Goal: Task Accomplishment & Management: Manage account settings

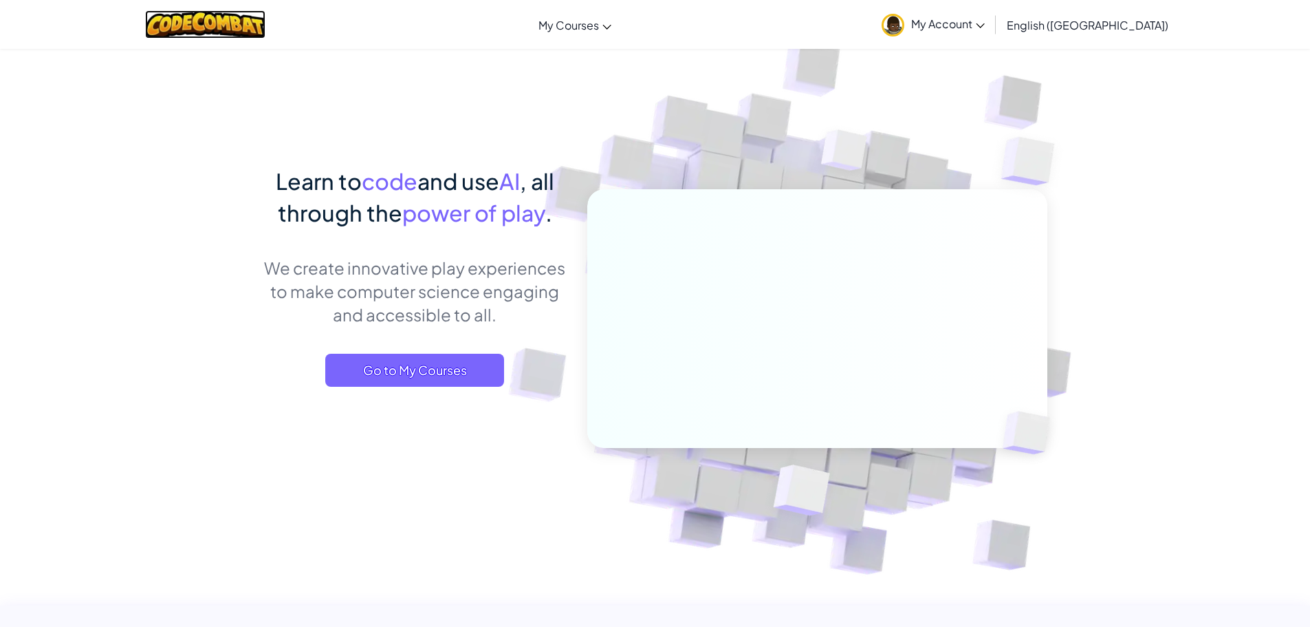
click at [231, 28] on img at bounding box center [205, 24] width 120 height 28
click at [431, 370] on span "Go to My Courses" at bounding box center [414, 370] width 179 height 33
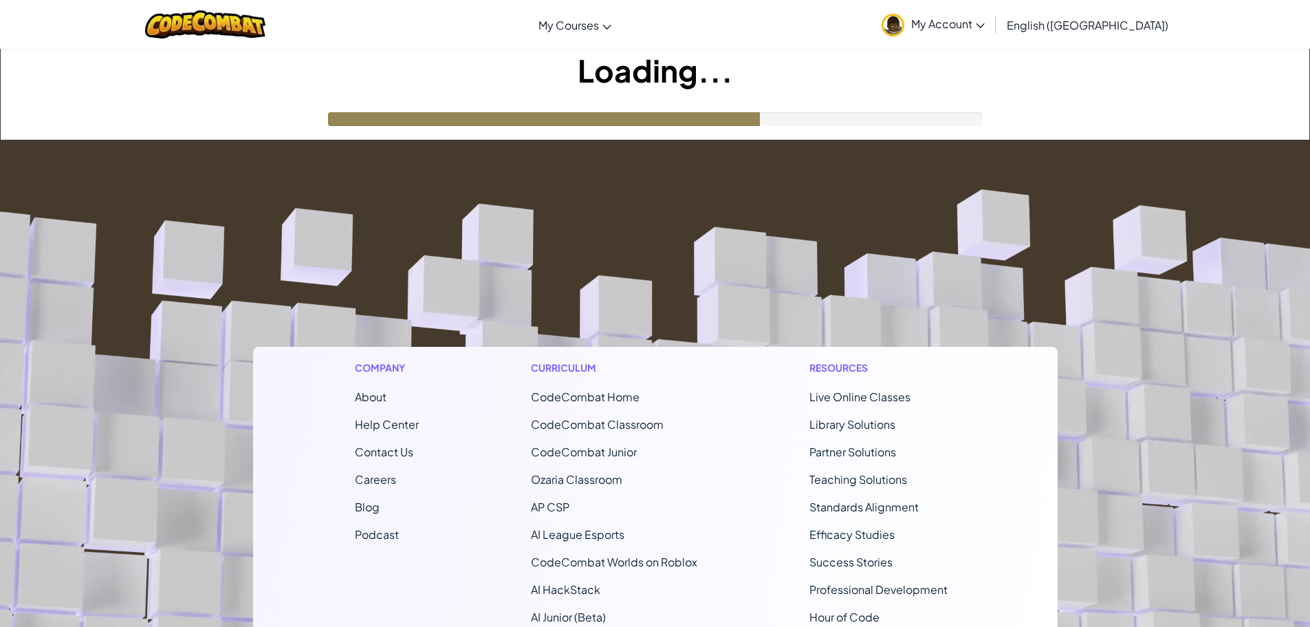
scroll to position [259, 0]
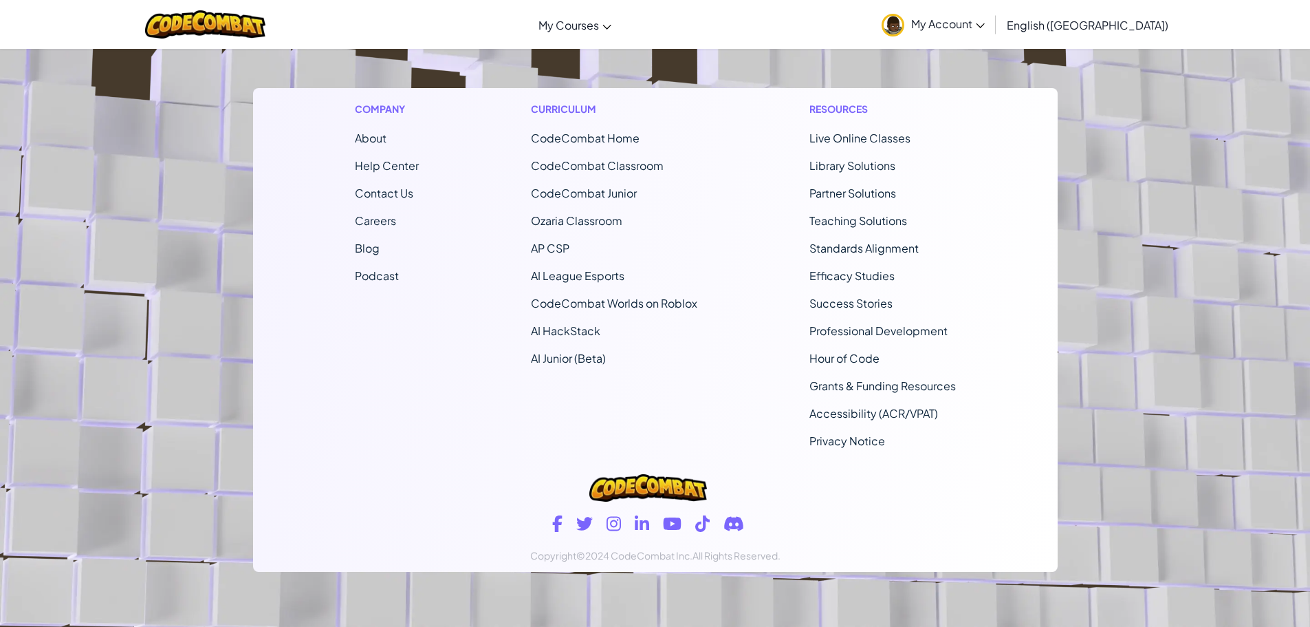
click at [1271, 164] on footer "Company About Help Center Contact Us Careers Blog Podcast Curriculum CodeCombat…" at bounding box center [655, 254] width 1310 height 745
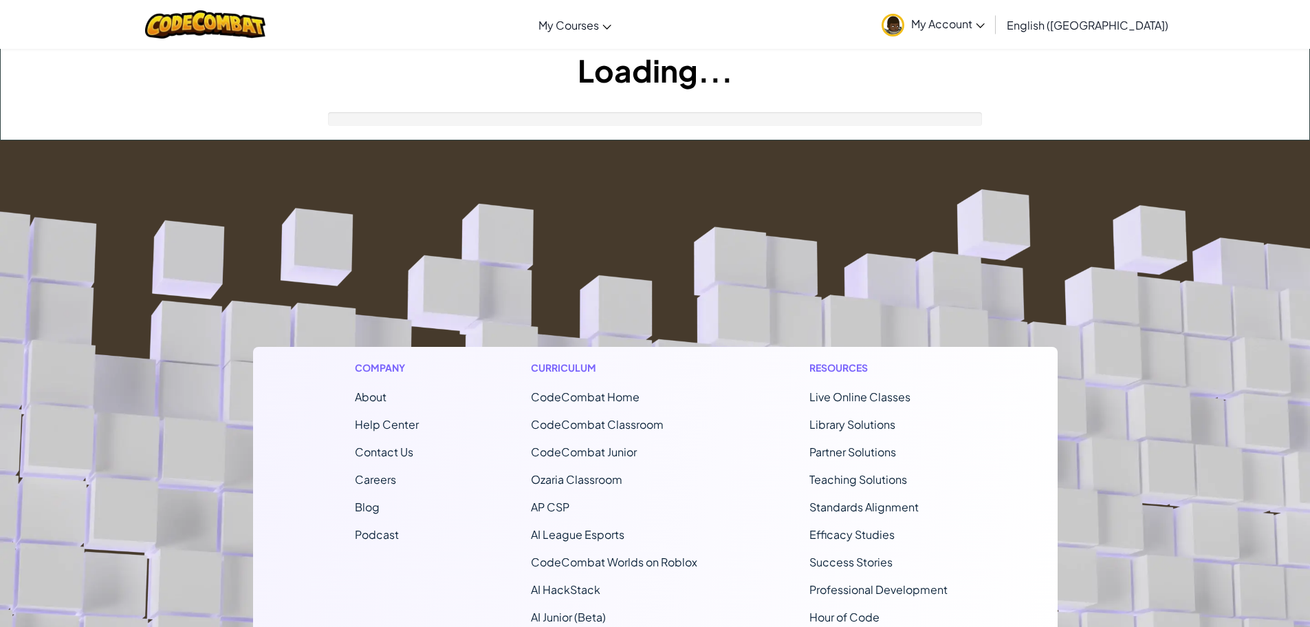
scroll to position [259, 0]
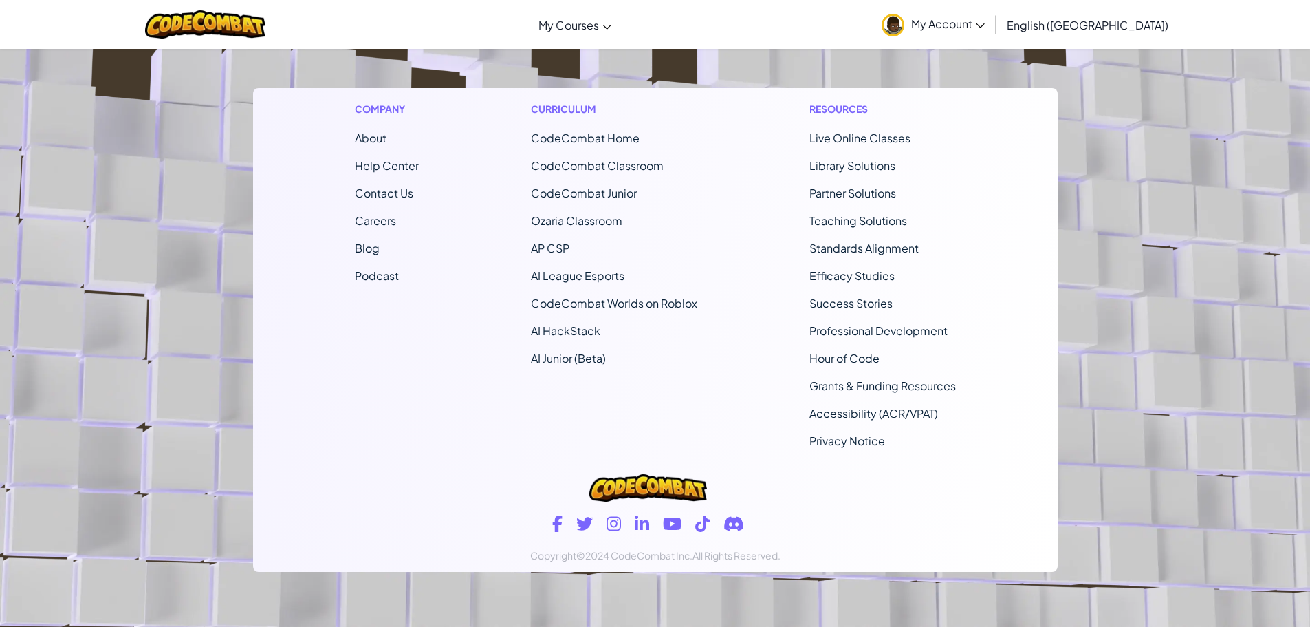
click at [985, 25] on span "My Account" at bounding box center [948, 24] width 74 height 14
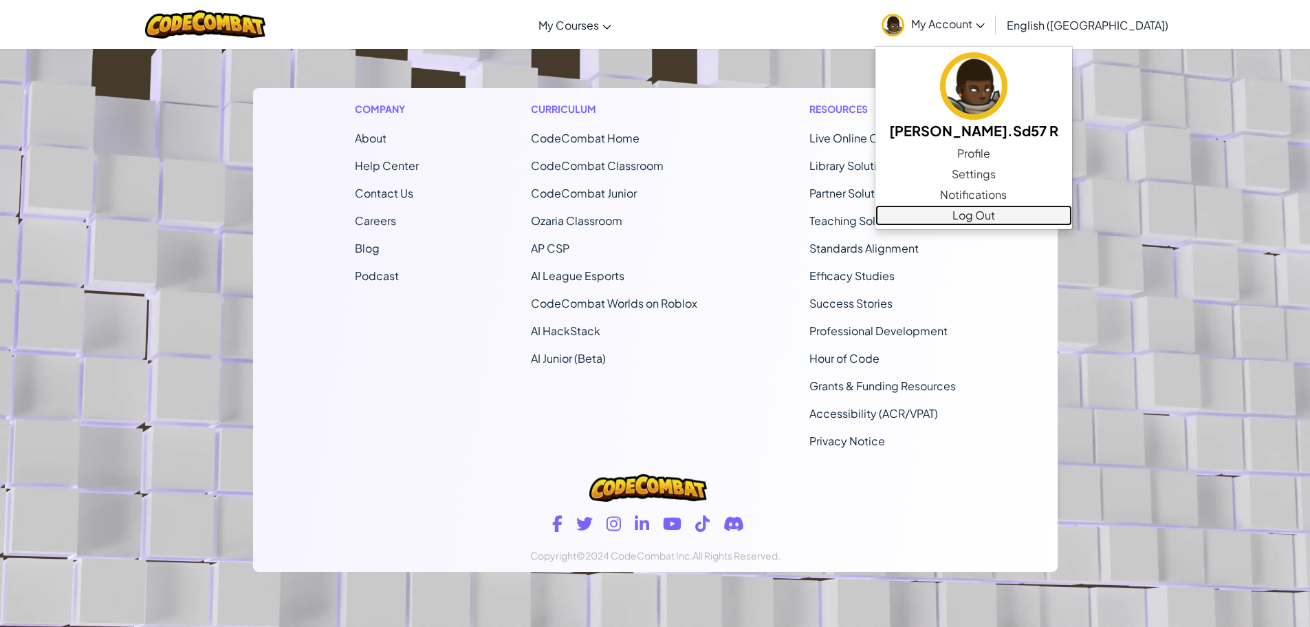
click at [1009, 214] on link "Log Out" at bounding box center [974, 215] width 197 height 21
